Goal: Task Accomplishment & Management: Use online tool/utility

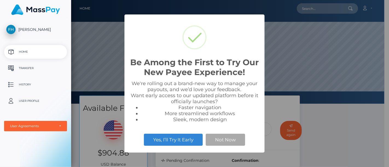
scroll to position [104, 313]
drag, startPoint x: 352, startPoint y: 142, endPoint x: 321, endPoint y: 128, distance: 33.6
click at [351, 141] on div "Be Among the First to Try Our New Payee Experience! × We're rolling out a brand…" at bounding box center [194, 83] width 389 height 167
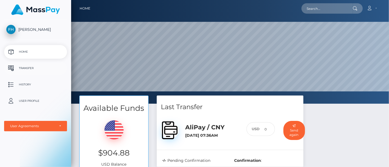
scroll to position [104, 318]
click at [22, 69] on p "Transfer" at bounding box center [35, 68] width 59 height 8
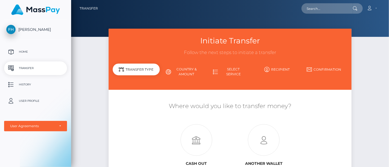
scroll to position [30, 0]
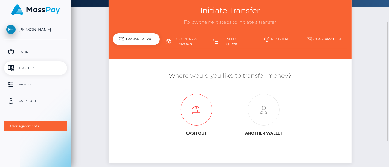
click at [189, 111] on icon at bounding box center [196, 110] width 68 height 32
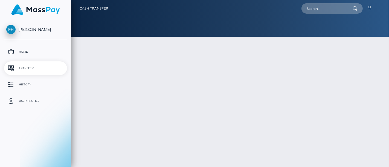
type input "904.88"
select select
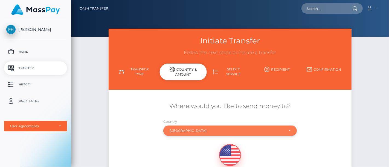
click at [197, 130] on div "United States" at bounding box center [226, 131] width 115 height 4
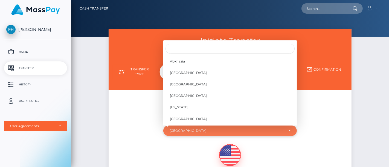
scroll to position [2276, 0]
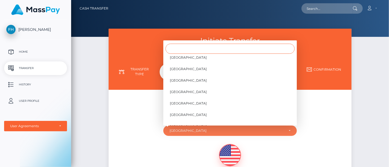
click at [208, 48] on input "Search" at bounding box center [229, 49] width 129 height 10
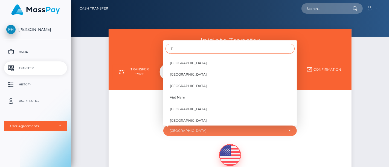
scroll to position [0, 0]
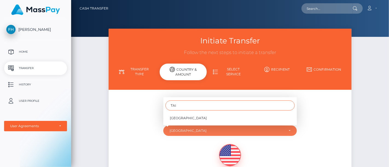
type input "TAI"
click at [192, 124] on div "TAI Taiwan" at bounding box center [229, 111] width 133 height 28
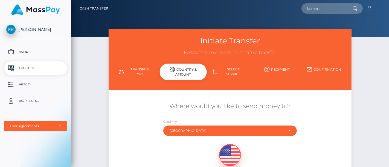
scroll to position [95, 0]
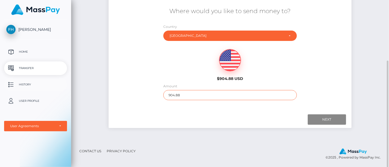
drag, startPoint x: 187, startPoint y: 96, endPoint x: 16, endPoint y: 90, distance: 171.2
click at [39, 94] on div "Fuwen Huang Home Transfer History User Profile MassPay Card - USD MassPay" at bounding box center [194, 83] width 389 height 167
type input "100"
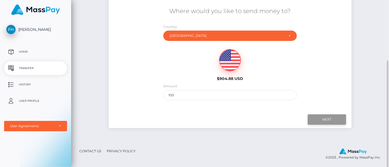
click at [318, 118] on input "Next" at bounding box center [327, 120] width 38 height 10
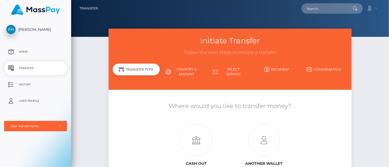
drag, startPoint x: 369, startPoint y: 57, endPoint x: 364, endPoint y: 49, distance: 9.9
click at [369, 57] on div "Initiate Transfer Follow the next steps to initiate a transfer Transfer Type Co…" at bounding box center [230, 118] width 318 height 179
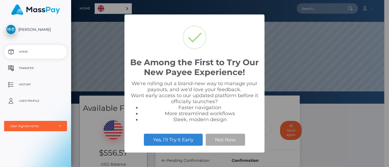
scroll to position [104, 313]
drag, startPoint x: 359, startPoint y: 124, endPoint x: 334, endPoint y: 121, distance: 25.3
click at [359, 124] on div "Be Among the First to Try Our New Payee Experience! × We're rolling out a brand…" at bounding box center [194, 83] width 389 height 167
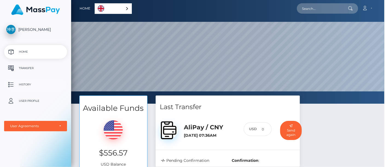
scroll to position [104, 318]
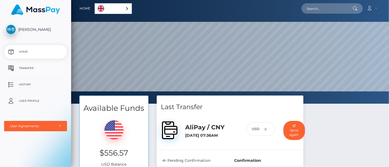
click at [26, 67] on p "Transfer" at bounding box center [35, 68] width 59 height 8
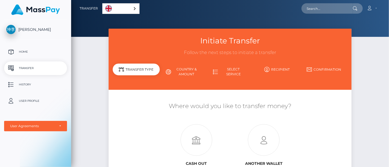
scroll to position [66, 0]
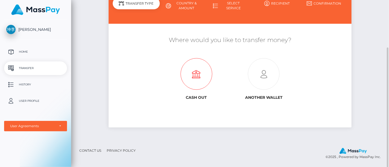
click at [189, 87] on icon at bounding box center [196, 75] width 68 height 32
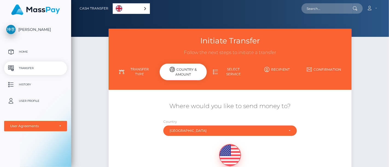
scroll to position [91, 0]
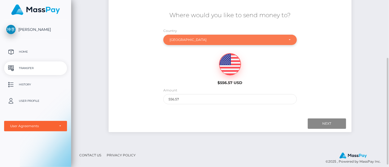
click at [188, 44] on div "China" at bounding box center [229, 40] width 133 height 10
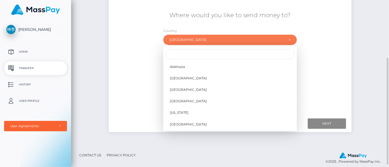
scroll to position [415, 0]
click at [188, 54] on input "Search" at bounding box center [229, 54] width 129 height 10
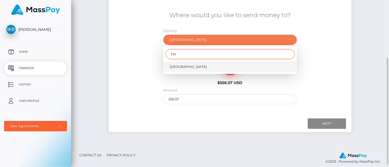
type input "TAI"
click at [192, 65] on link "Taiwan" at bounding box center [229, 67] width 133 height 10
select select "TWN"
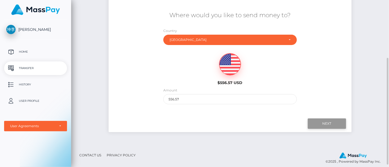
click at [335, 124] on input "Next" at bounding box center [327, 124] width 38 height 10
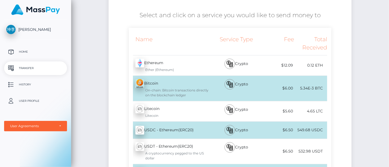
scroll to position [212, 0]
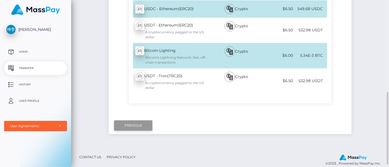
click at [121, 127] on input "Previous" at bounding box center [133, 126] width 38 height 10
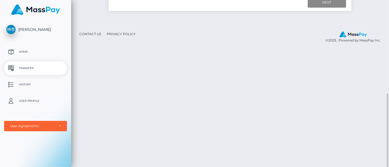
scroll to position [90, 0]
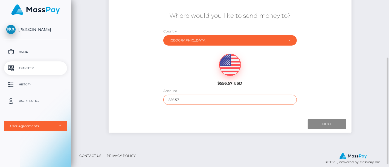
drag, startPoint x: 190, startPoint y: 102, endPoint x: 77, endPoint y: 88, distance: 113.3
click at [93, 96] on div "Initiate Transfer Follow the next steps to initiate a transfer Transfer Type Co…" at bounding box center [230, 42] width 318 height 208
type input "100"
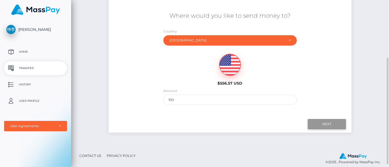
click at [334, 122] on input "Next" at bounding box center [327, 124] width 38 height 10
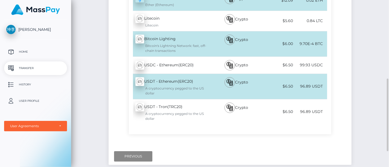
scroll to position [121, 0]
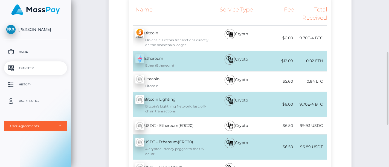
click at [205, 34] on div "Bitcoin - BTC On-chain: Bitcoin transactions directly on the blockchain ledger" at bounding box center [170, 38] width 83 height 25
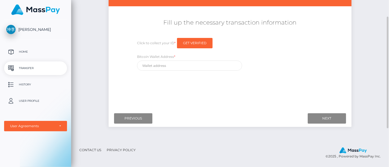
scroll to position [60, 0]
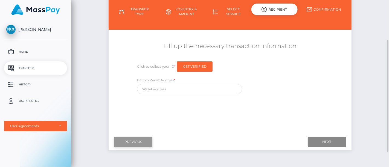
click at [142, 141] on input "Previous" at bounding box center [133, 142] width 38 height 10
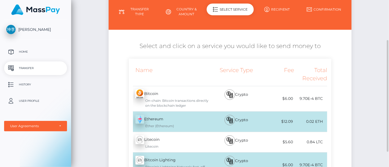
click at [160, 121] on div "Ethereum - ETH Ether (Ethereum)" at bounding box center [170, 122] width 83 height 20
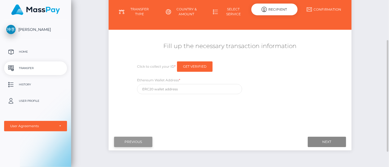
click at [144, 139] on input "Previous" at bounding box center [133, 142] width 38 height 10
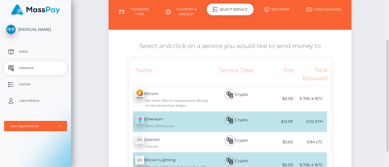
scroll to position [121, 0]
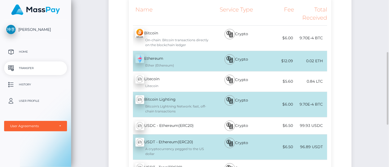
click at [170, 110] on div "Bitcoin's Lightning Network: fast, off-chain transactions" at bounding box center [173, 109] width 76 height 10
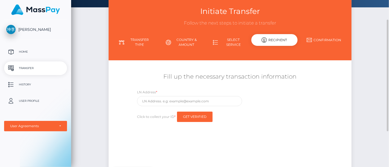
scroll to position [60, 0]
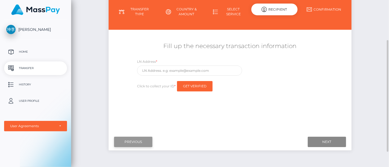
click at [143, 141] on input "Previous" at bounding box center [133, 142] width 38 height 10
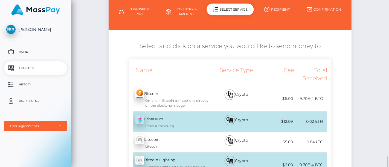
scroll to position [182, 0]
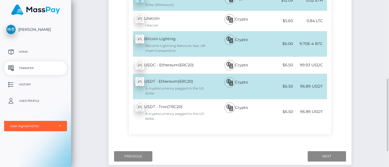
click at [176, 86] on div "A cryptocurrency pegged to the US dollar" at bounding box center [173, 91] width 76 height 10
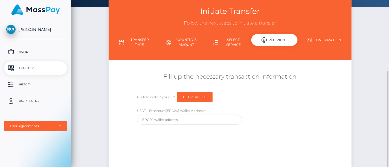
scroll to position [60, 0]
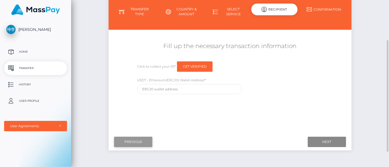
click at [145, 139] on input "Previous" at bounding box center [133, 142] width 38 height 10
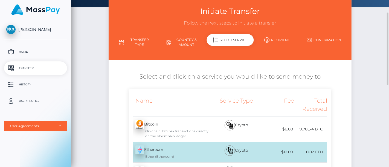
scroll to position [90, 0]
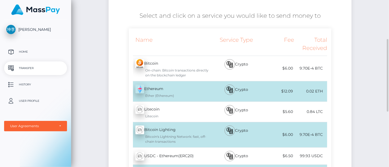
click at [185, 64] on div "Bitcoin - BTC On-chain: Bitcoin transactions directly on the blockchain ledger" at bounding box center [170, 68] width 83 height 25
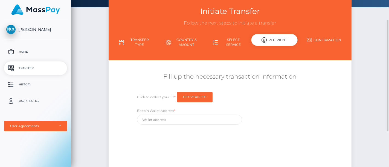
scroll to position [60, 0]
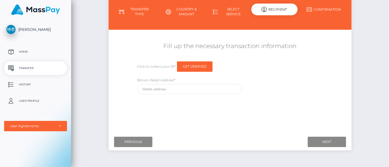
click at [25, 145] on div "坤杰 李 Home Transfer History User Profile MassPay Card - USD MassPay Card - CAD" at bounding box center [35, 92] width 71 height 147
